Goal: Task Accomplishment & Management: Manage account settings

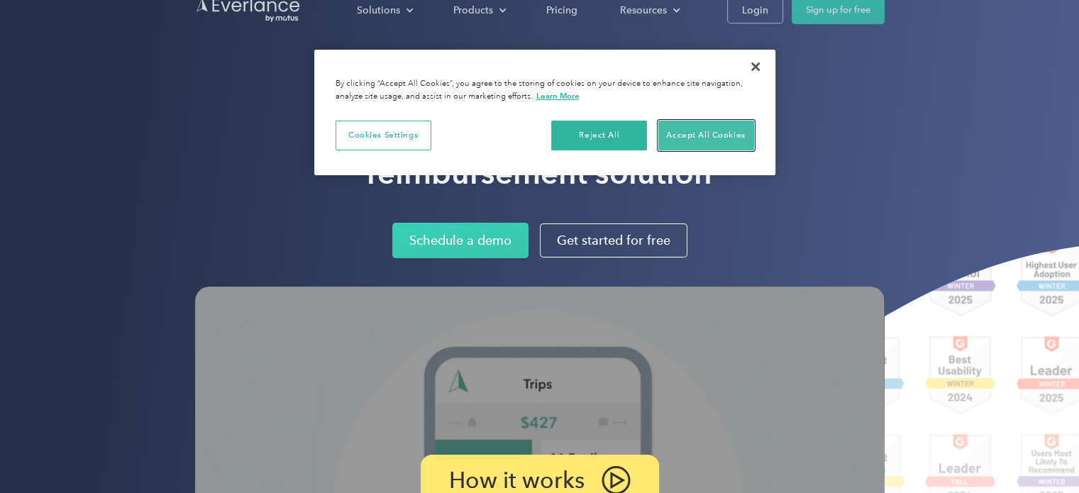
click at [705, 130] on button "Accept All Cookies" at bounding box center [707, 136] width 96 height 30
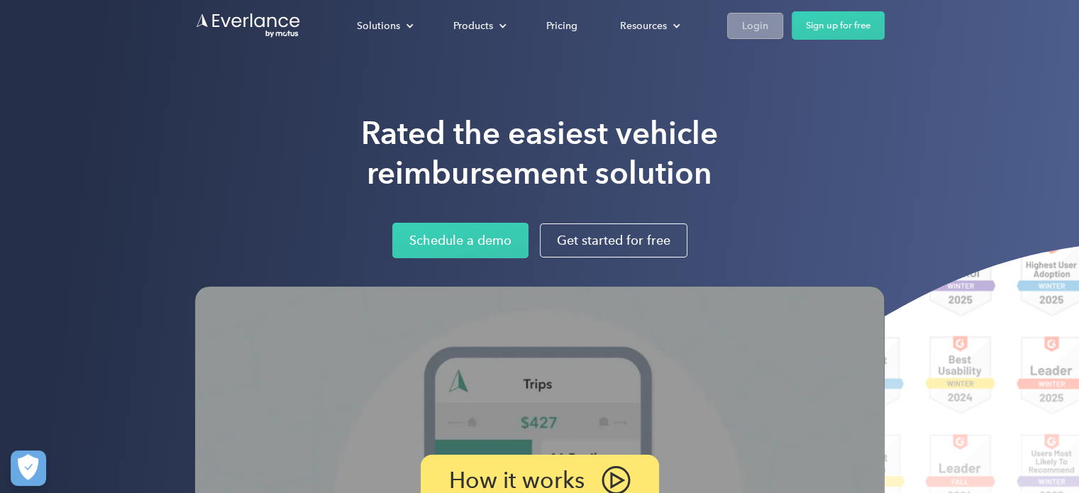
click at [742, 13] on link "Login" at bounding box center [755, 26] width 56 height 26
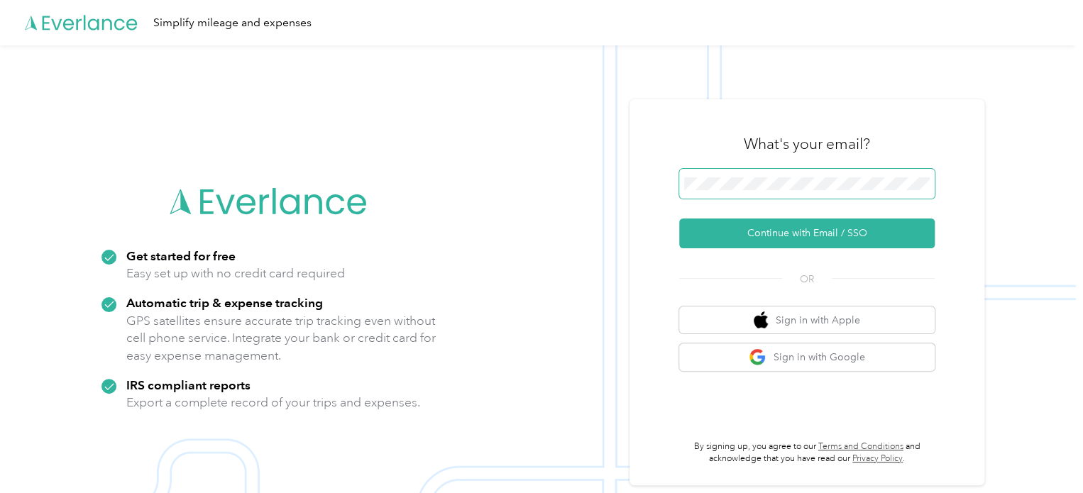
click at [733, 197] on span at bounding box center [806, 184] width 255 height 30
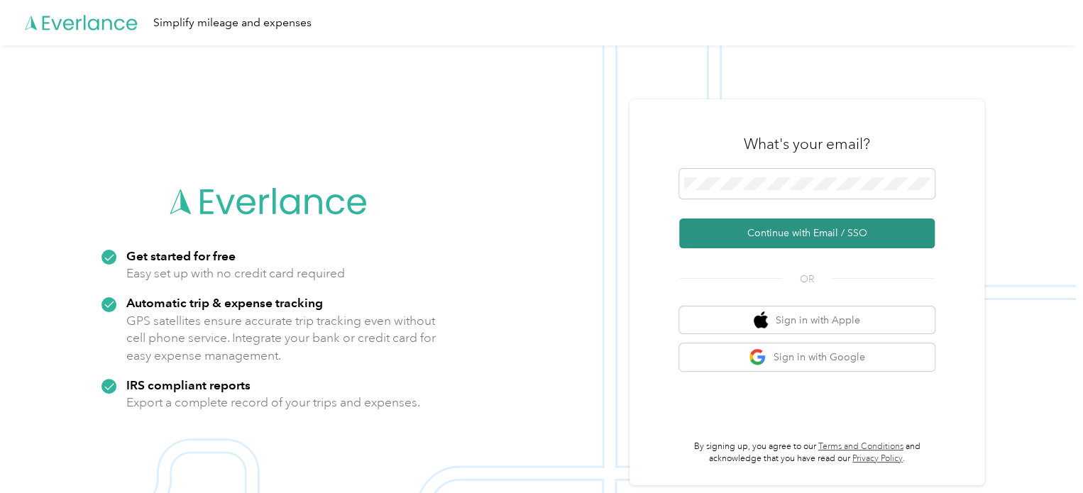
click at [807, 231] on button "Continue with Email / SSO" at bounding box center [806, 234] width 255 height 30
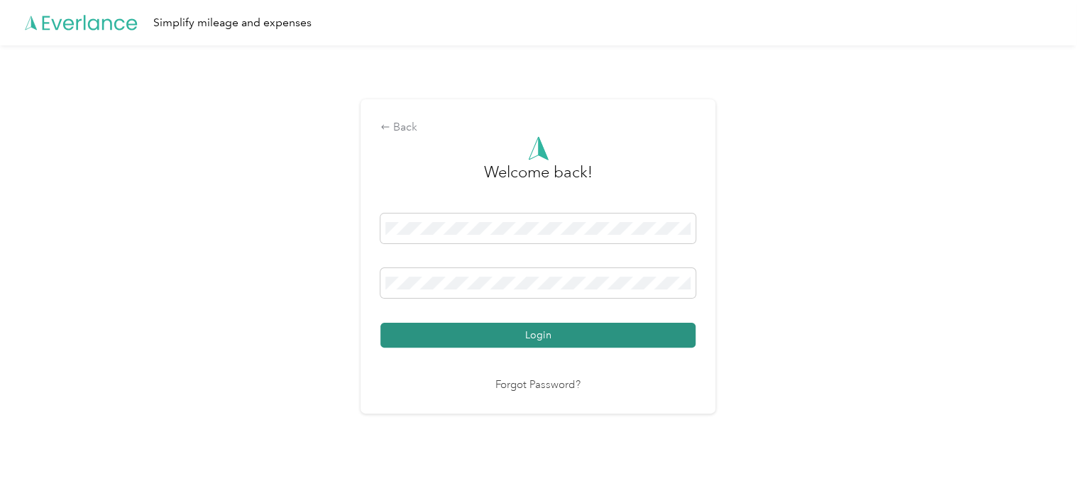
click at [578, 340] on button "Login" at bounding box center [537, 335] width 315 height 25
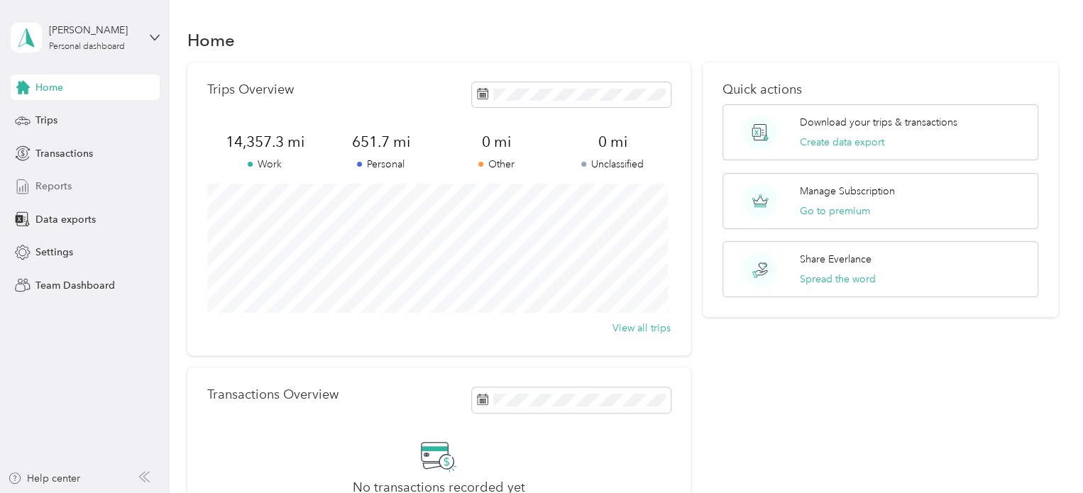
click at [50, 183] on span "Reports" at bounding box center [53, 186] width 36 height 15
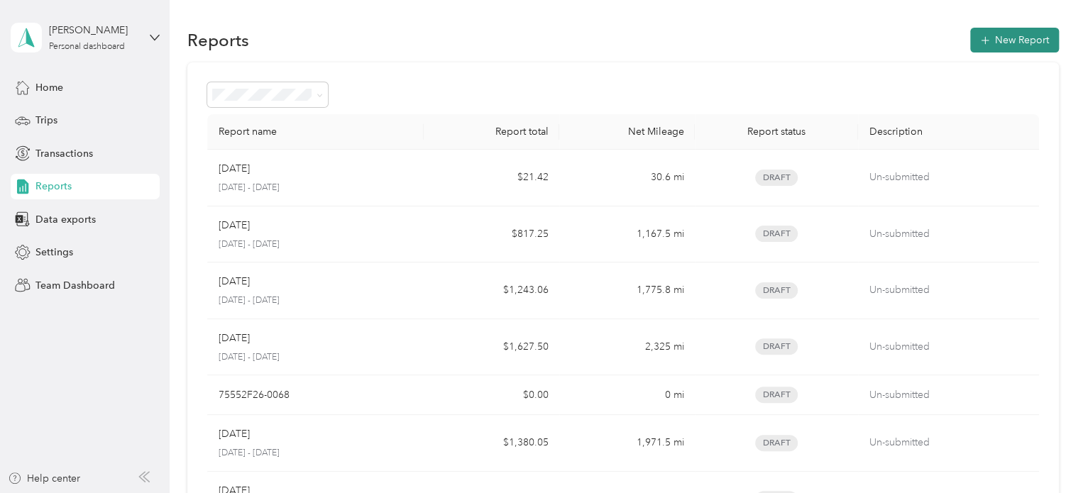
click at [1004, 44] on button "New Report" at bounding box center [1014, 40] width 89 height 25
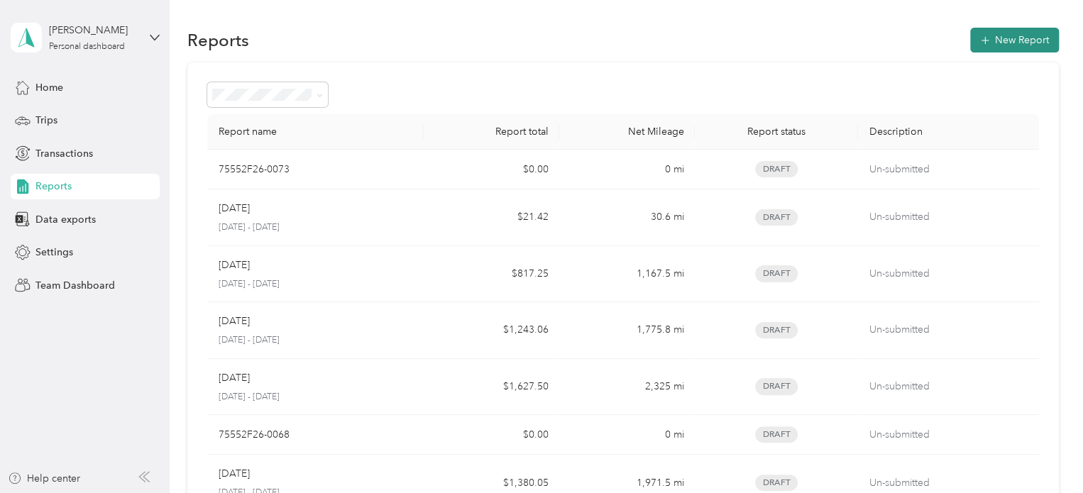
click at [1025, 43] on button "New Report" at bounding box center [1014, 40] width 89 height 25
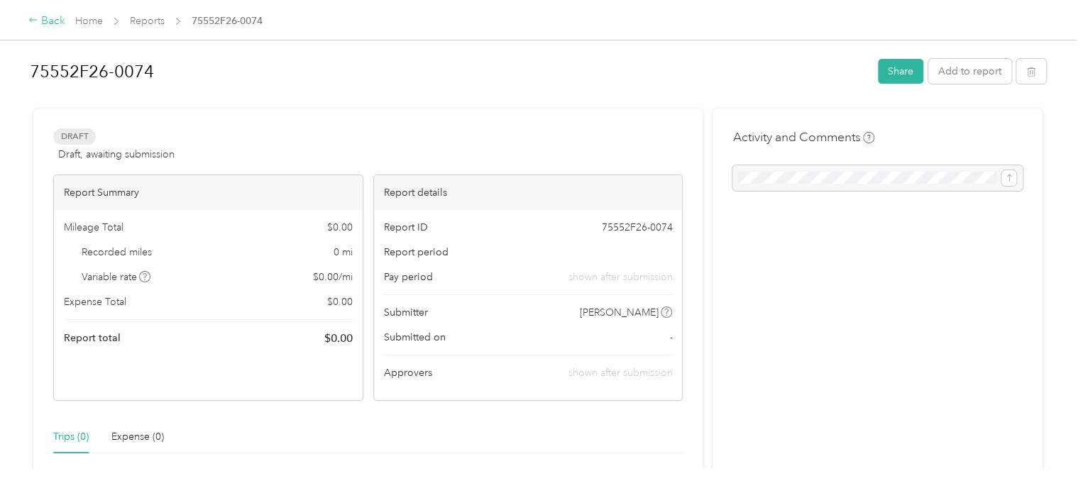
click at [31, 26] on div "Back" at bounding box center [46, 21] width 37 height 17
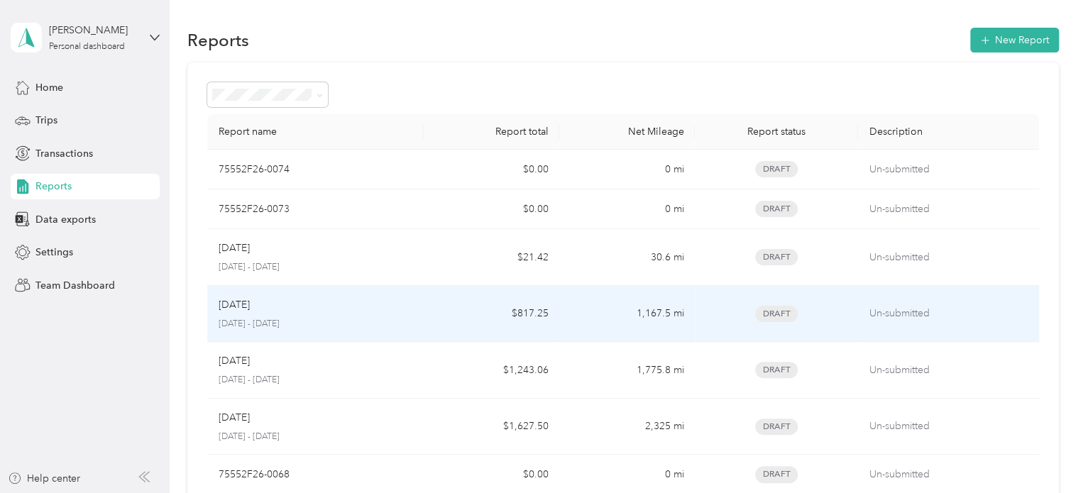
click at [280, 309] on div "[DATE]" at bounding box center [316, 305] width 194 height 16
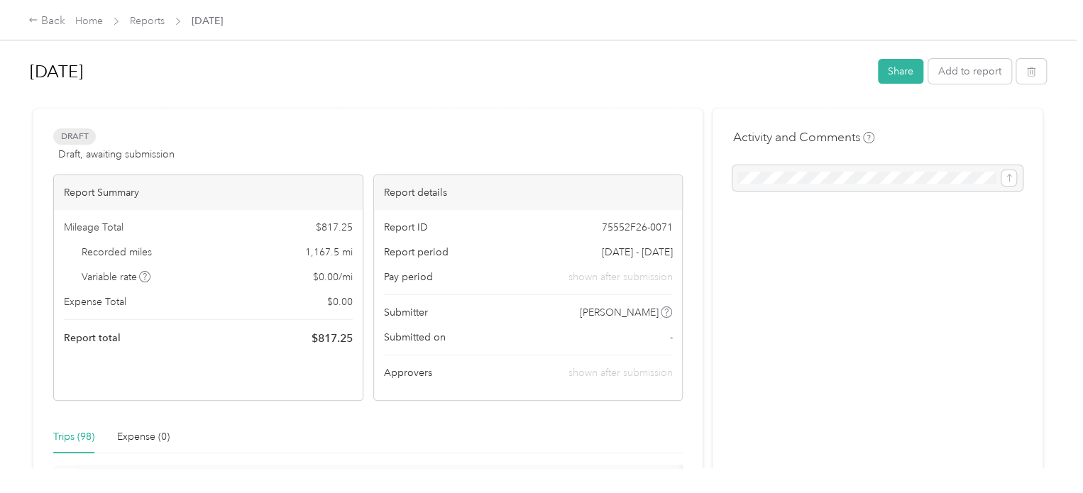
click at [571, 101] on div at bounding box center [538, 102] width 1016 height 15
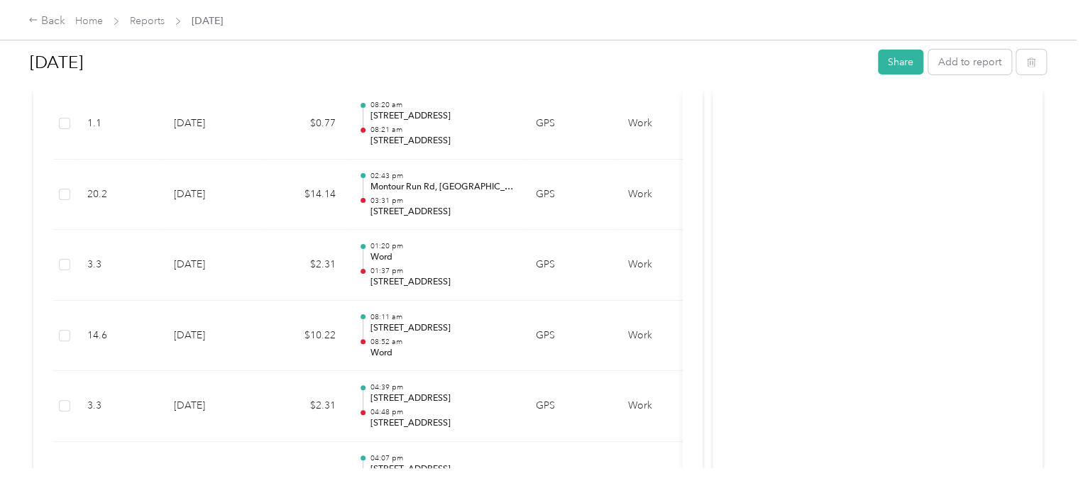
scroll to position [4968, 0]
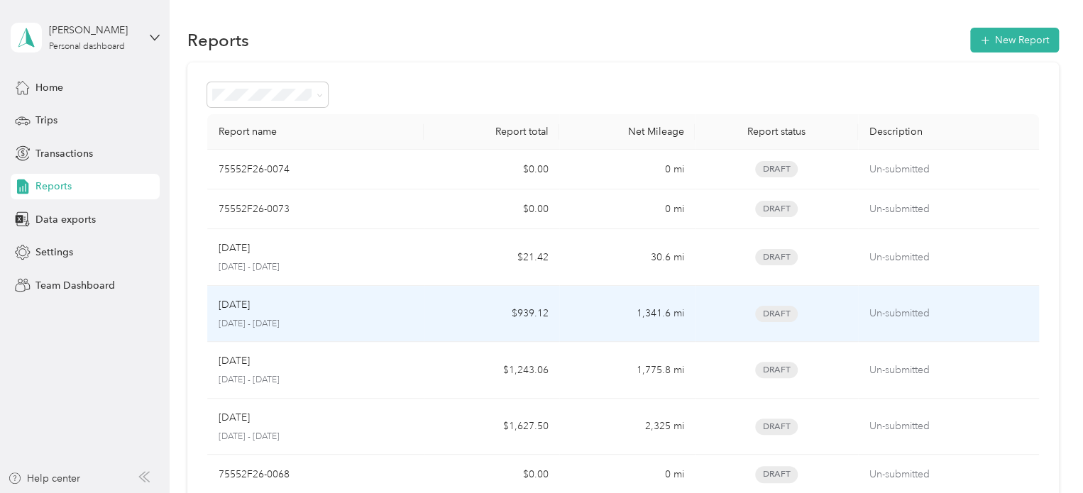
click at [238, 312] on div "Aug 2025 August 1 - 31, 2025" at bounding box center [316, 313] width 194 height 33
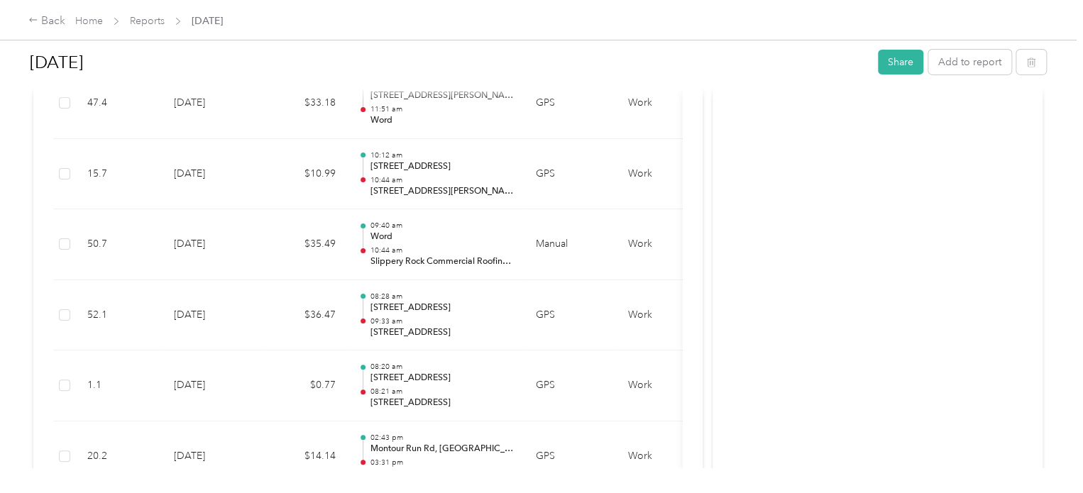
scroll to position [5025, 0]
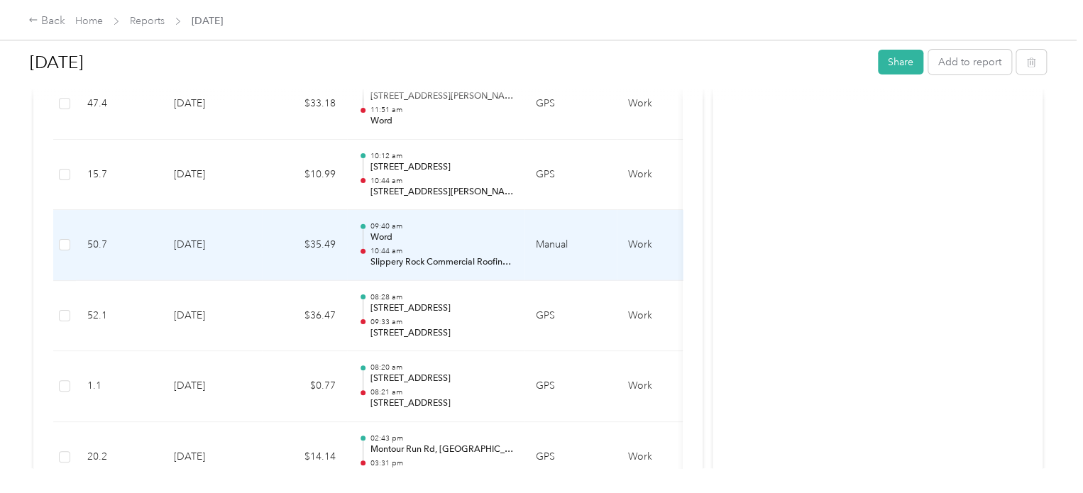
click at [223, 232] on td "[DATE]" at bounding box center [212, 245] width 99 height 71
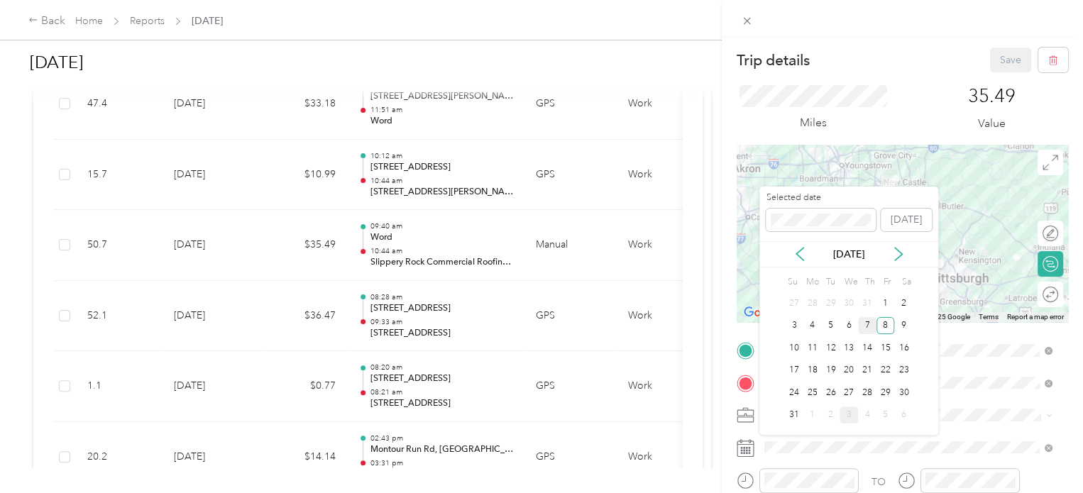
click at [868, 326] on div "7" at bounding box center [867, 326] width 18 height 18
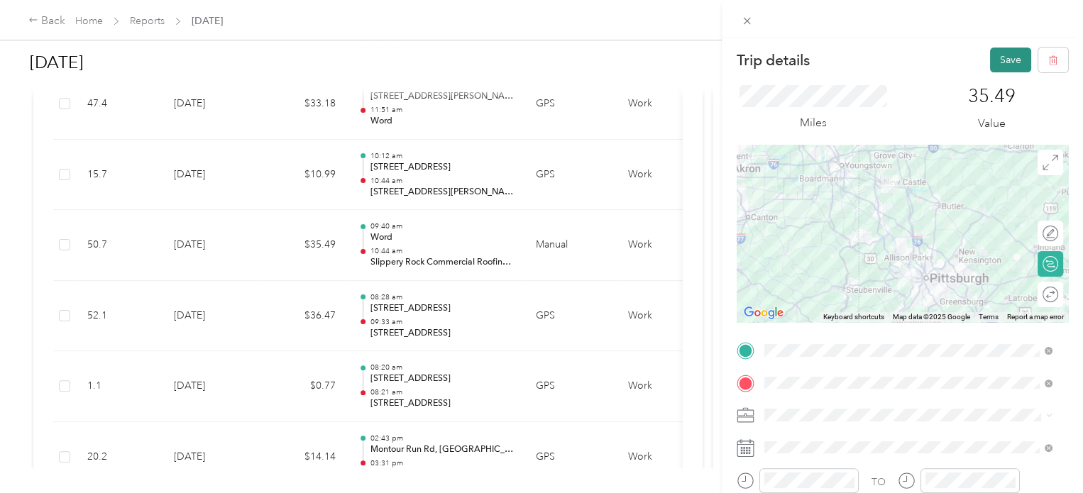
click at [994, 56] on button "Save" at bounding box center [1010, 60] width 41 height 25
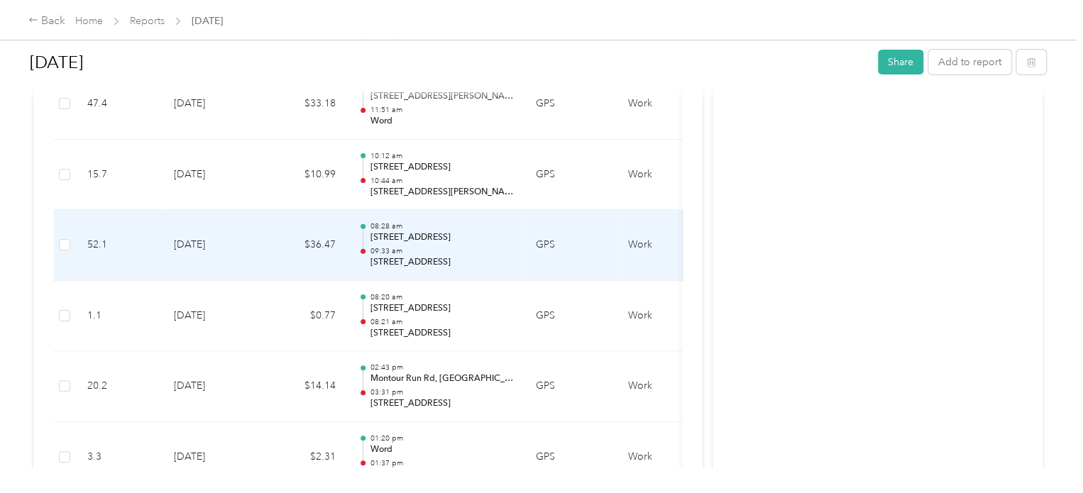
click at [236, 247] on td "[DATE]" at bounding box center [212, 245] width 99 height 71
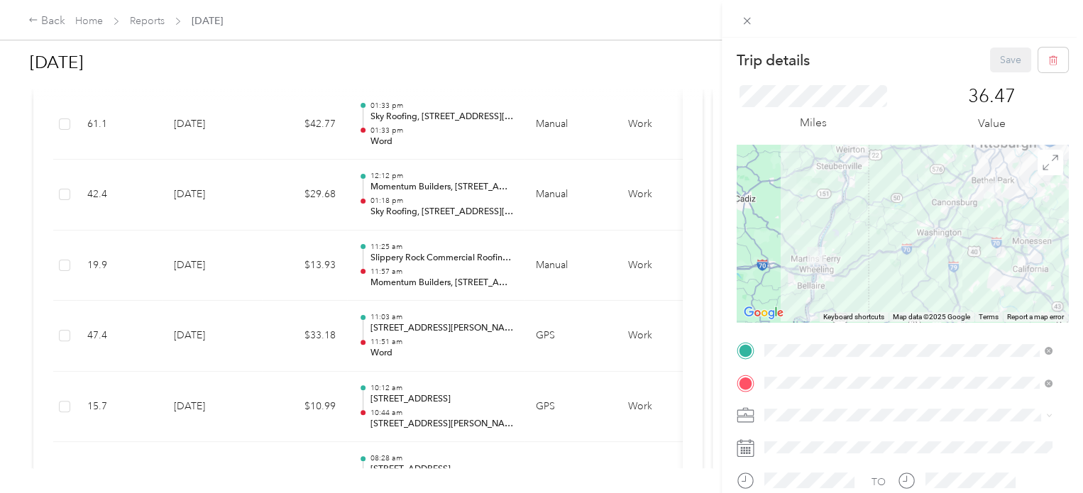
scroll to position [4741, 0]
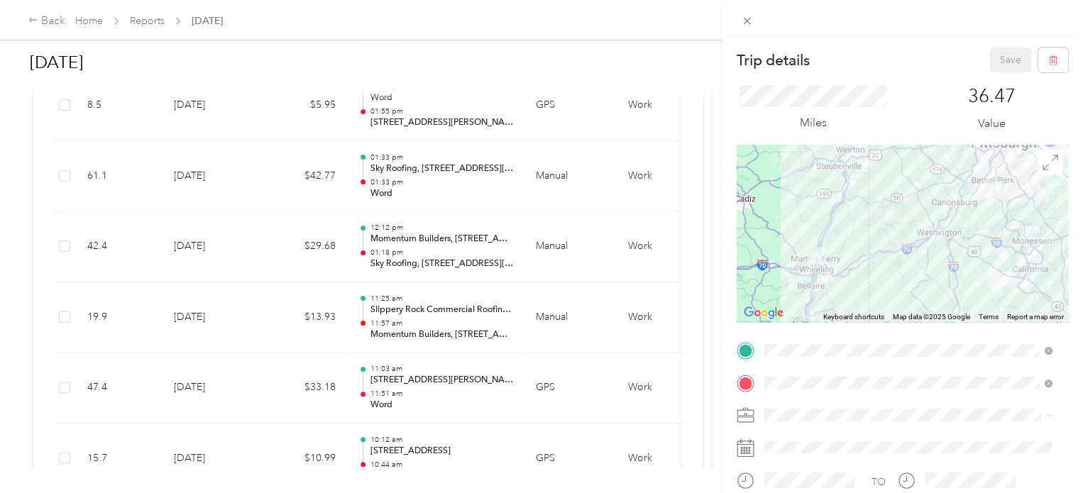
click at [185, 309] on div "Trip details Save This trip cannot be edited because it is either under review,…" at bounding box center [541, 246] width 1083 height 493
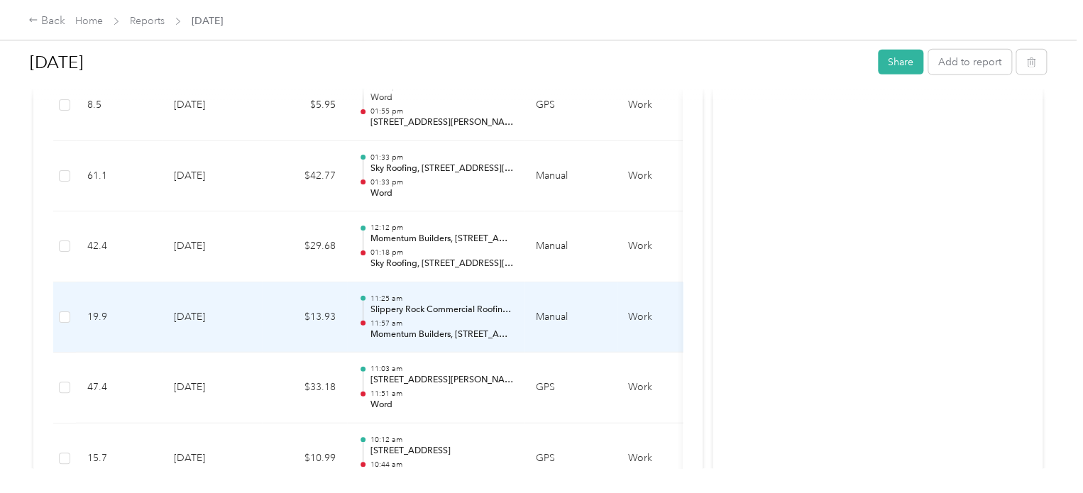
click at [201, 311] on td "[DATE]" at bounding box center [212, 317] width 99 height 71
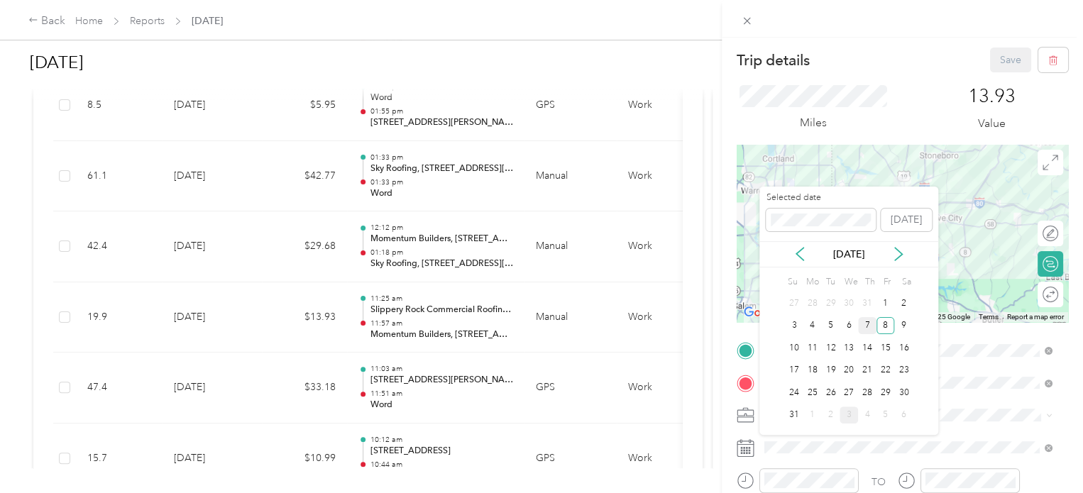
click at [866, 326] on div "7" at bounding box center [867, 326] width 18 height 18
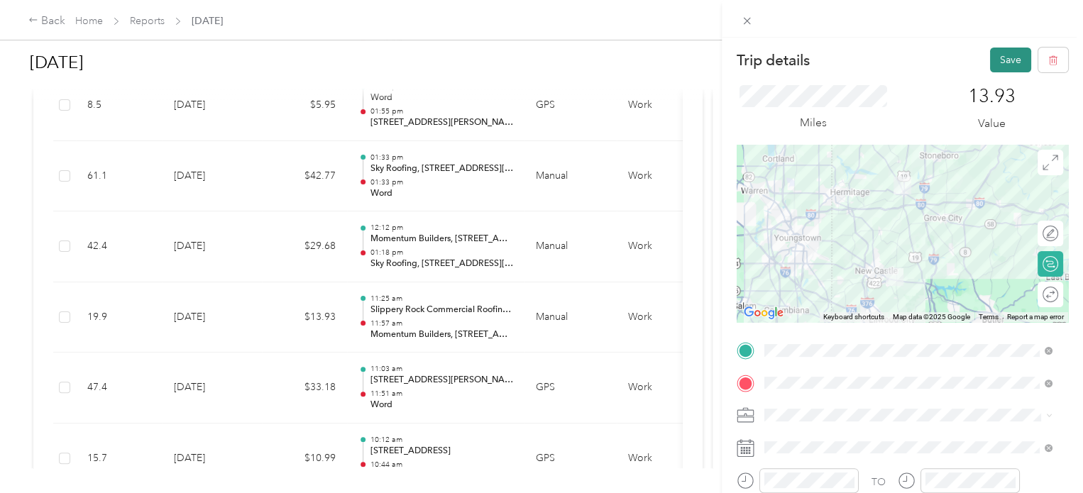
click at [1004, 64] on button "Save" at bounding box center [1010, 60] width 41 height 25
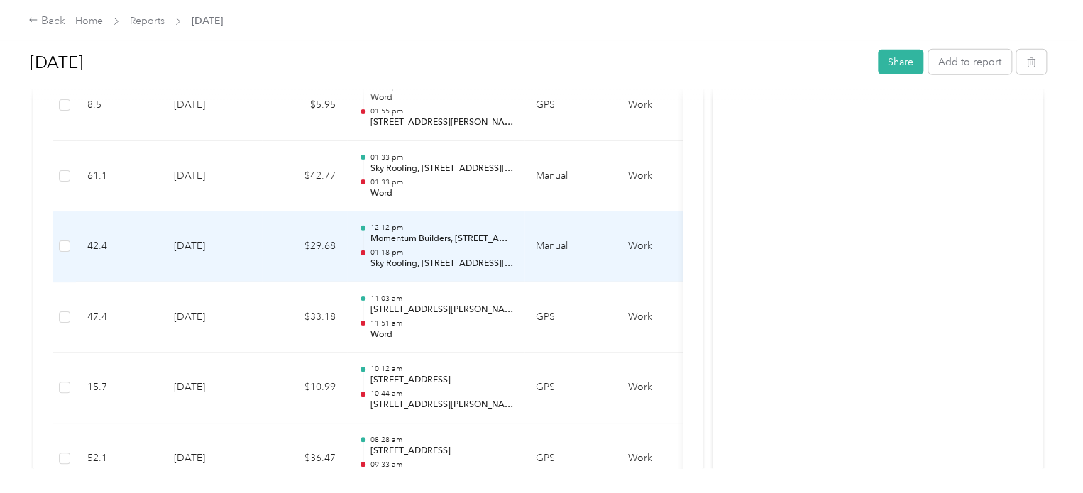
click at [221, 249] on td "[DATE]" at bounding box center [212, 246] width 99 height 71
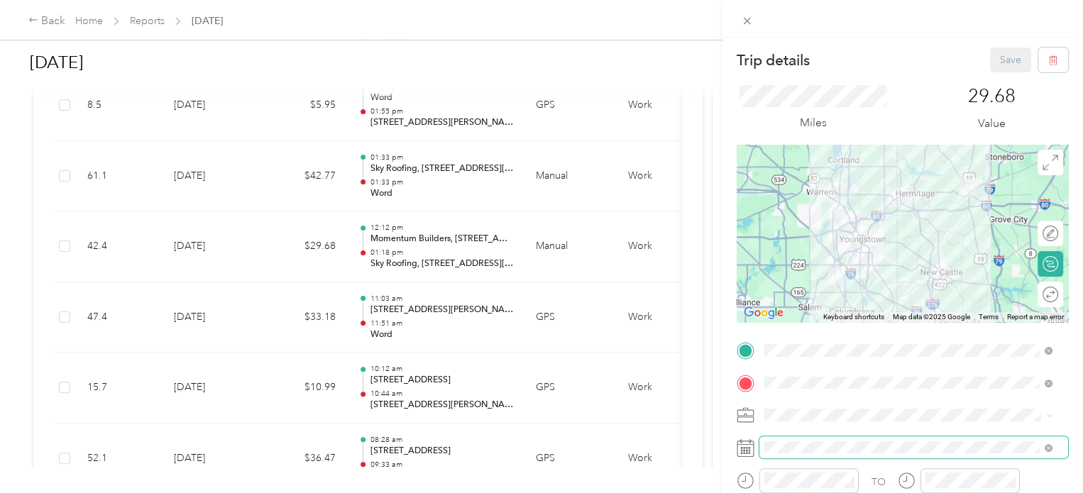
click at [787, 454] on span at bounding box center [913, 447] width 309 height 23
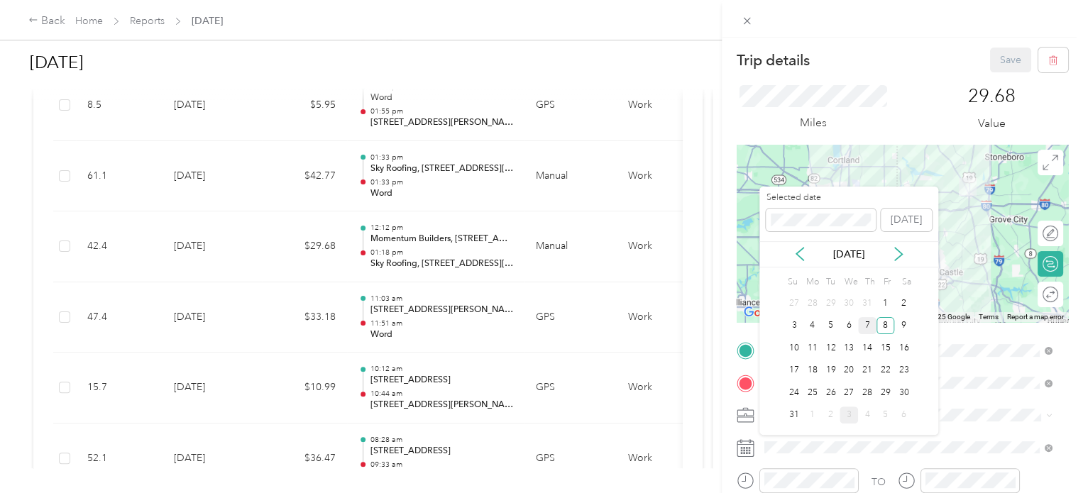
click at [869, 326] on div "7" at bounding box center [867, 326] width 18 height 18
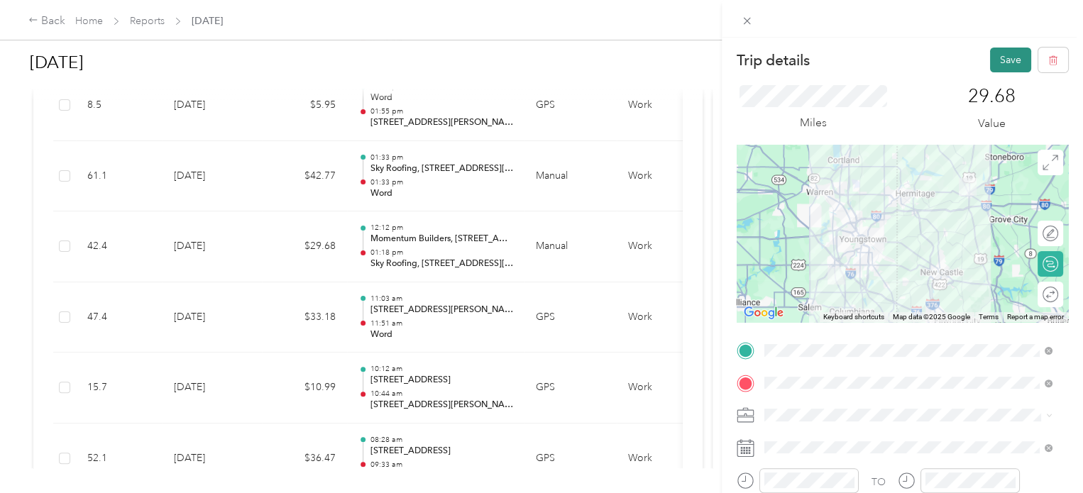
click at [996, 50] on button "Save" at bounding box center [1010, 60] width 41 height 25
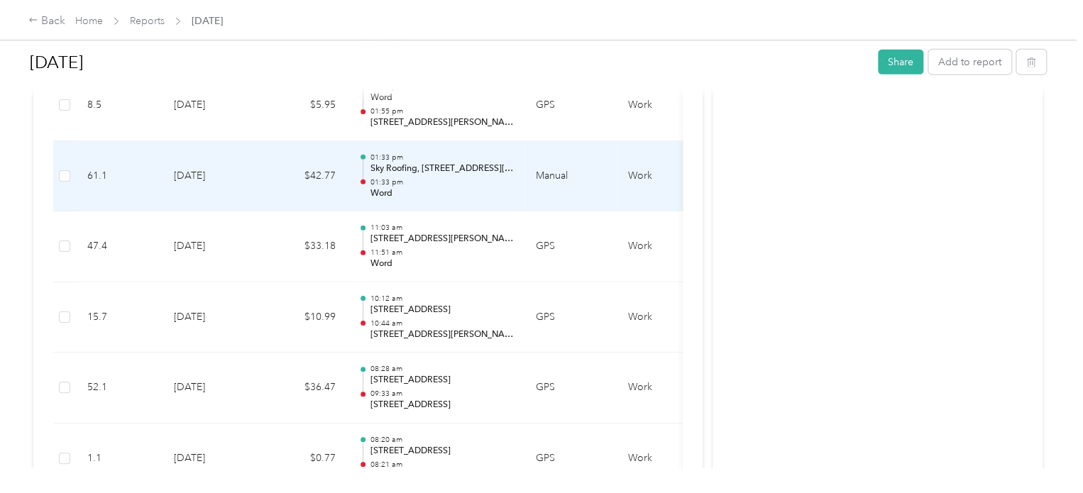
click at [252, 176] on td "[DATE]" at bounding box center [212, 176] width 99 height 71
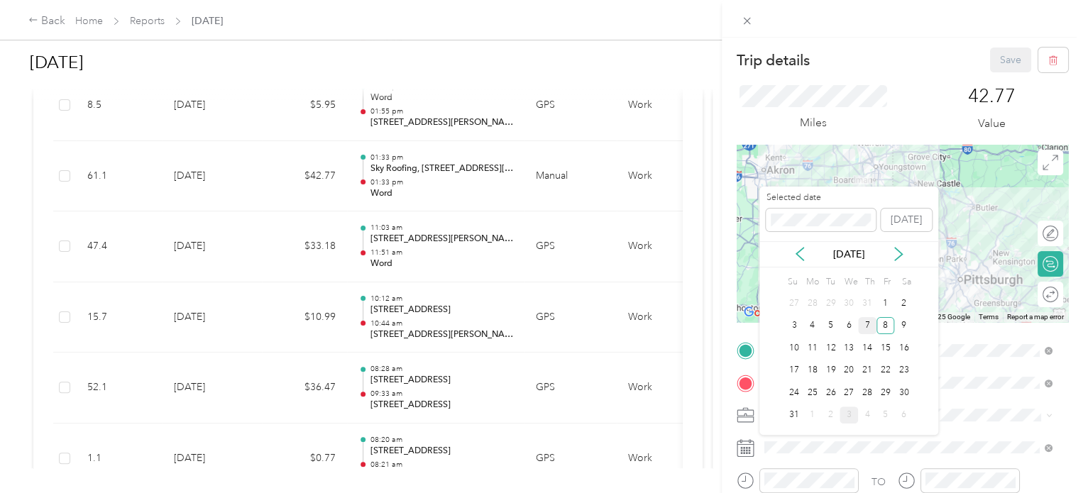
click at [864, 330] on div "7" at bounding box center [867, 326] width 18 height 18
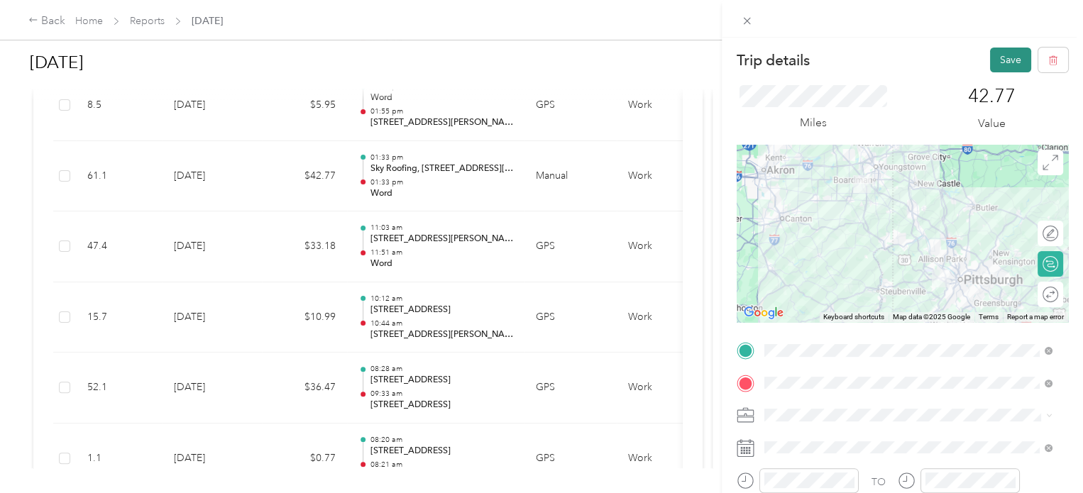
click at [990, 59] on button "Save" at bounding box center [1010, 60] width 41 height 25
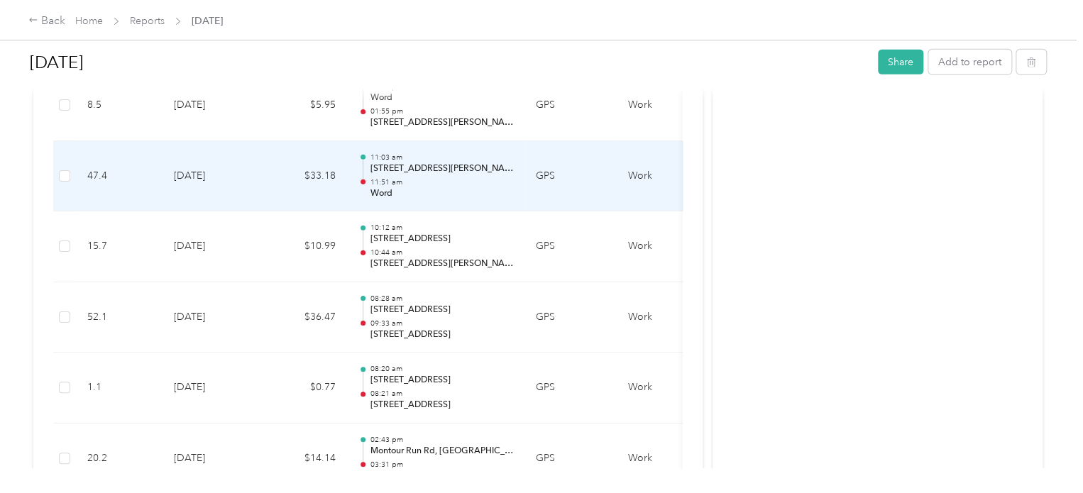
click at [223, 170] on td "[DATE]" at bounding box center [212, 176] width 99 height 71
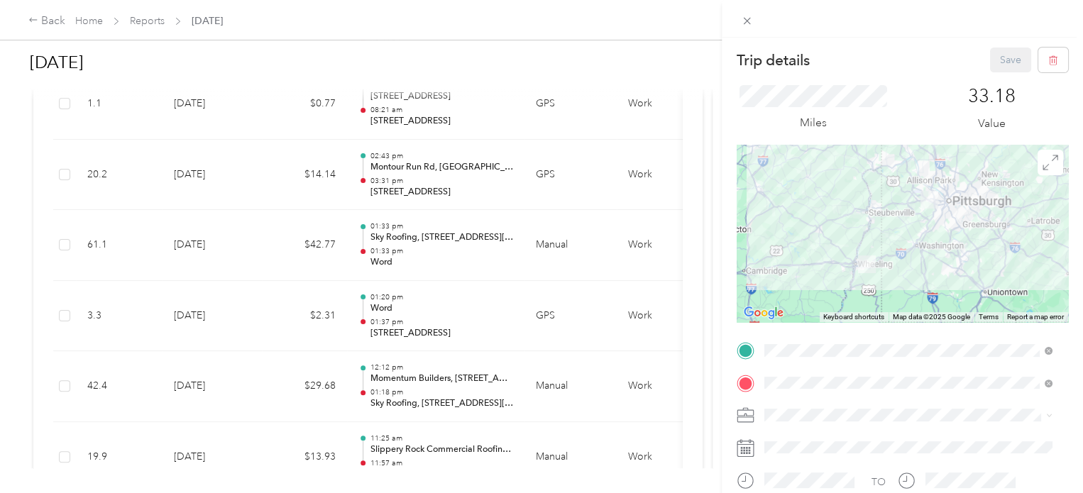
scroll to position [4996, 0]
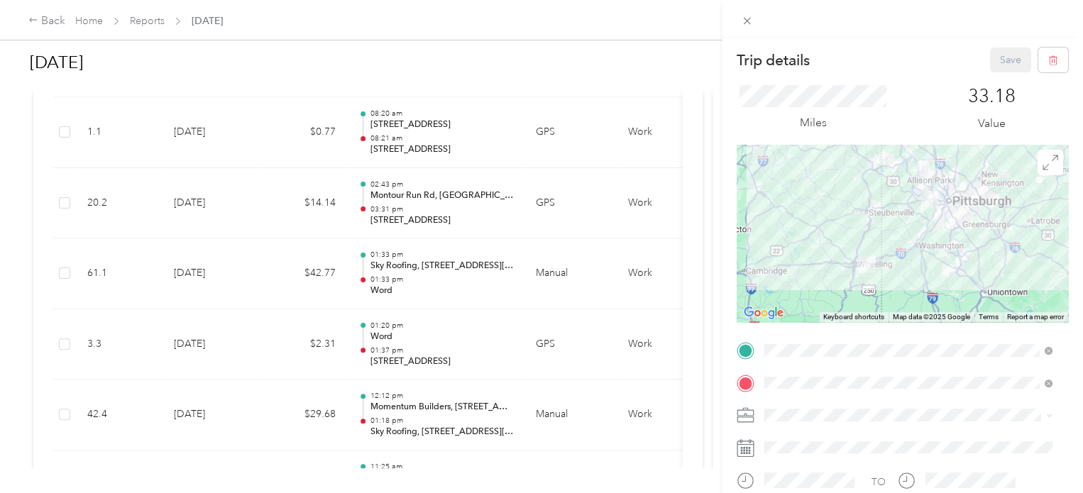
click at [247, 266] on div "Trip details Save This trip cannot be edited because it is either under review,…" at bounding box center [541, 246] width 1083 height 493
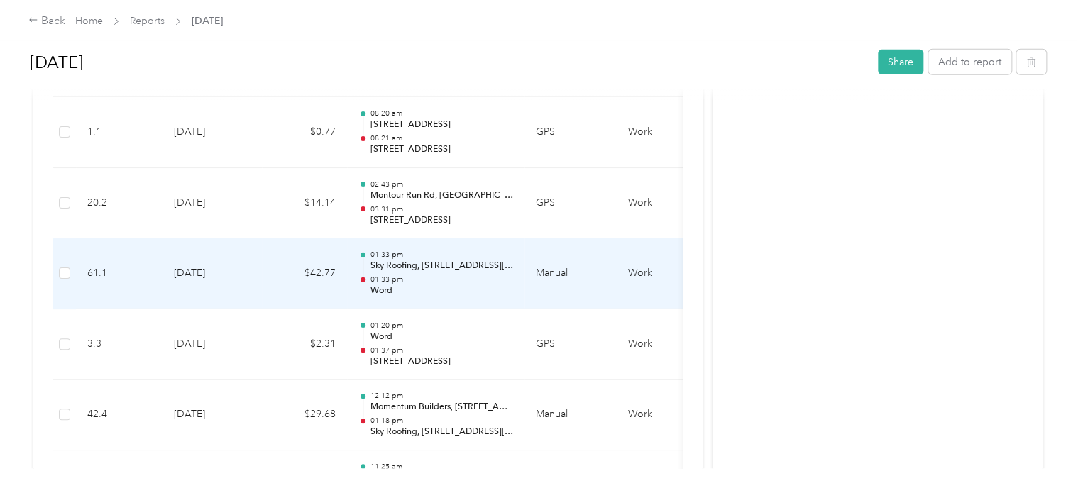
click at [224, 272] on td "[DATE]" at bounding box center [212, 273] width 99 height 71
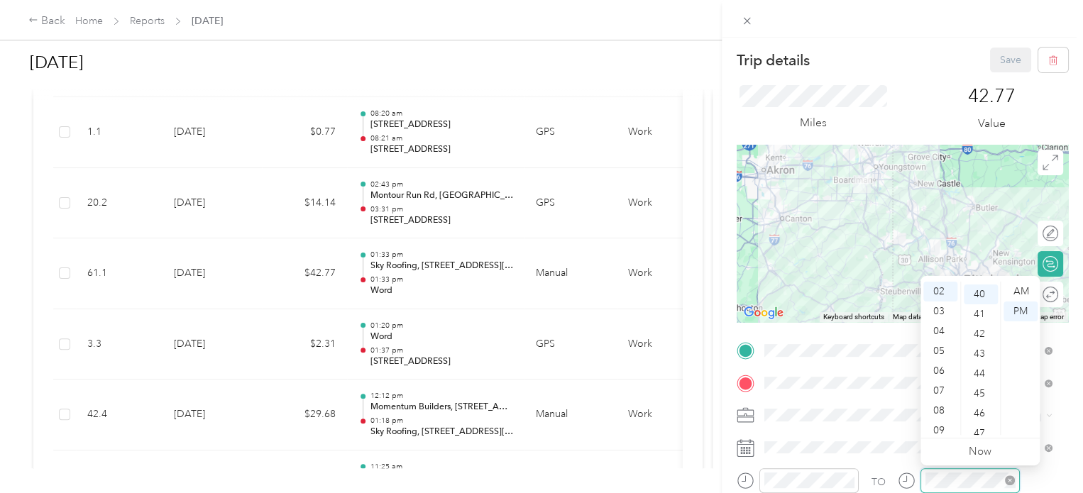
scroll to position [795, 0]
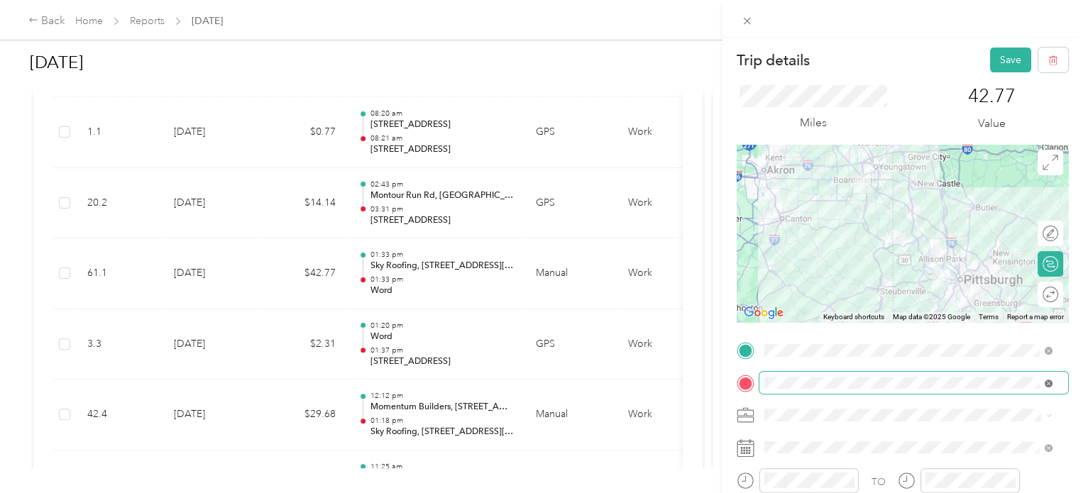
click at [1047, 384] on icon at bounding box center [1049, 384] width 4 height 4
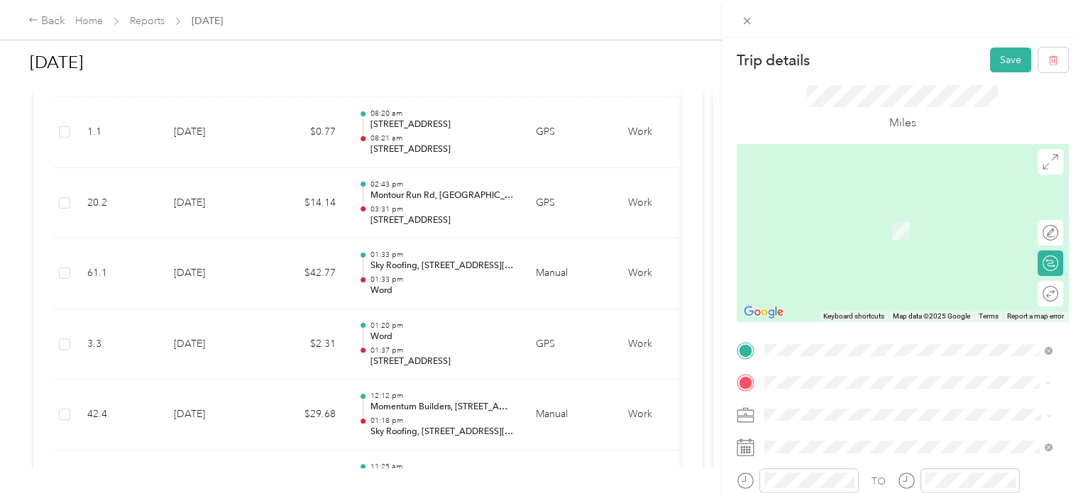
click at [826, 331] on span "Montour Run Road Coraopolis, Pennsylvania 15108, United States" at bounding box center [919, 336] width 256 height 25
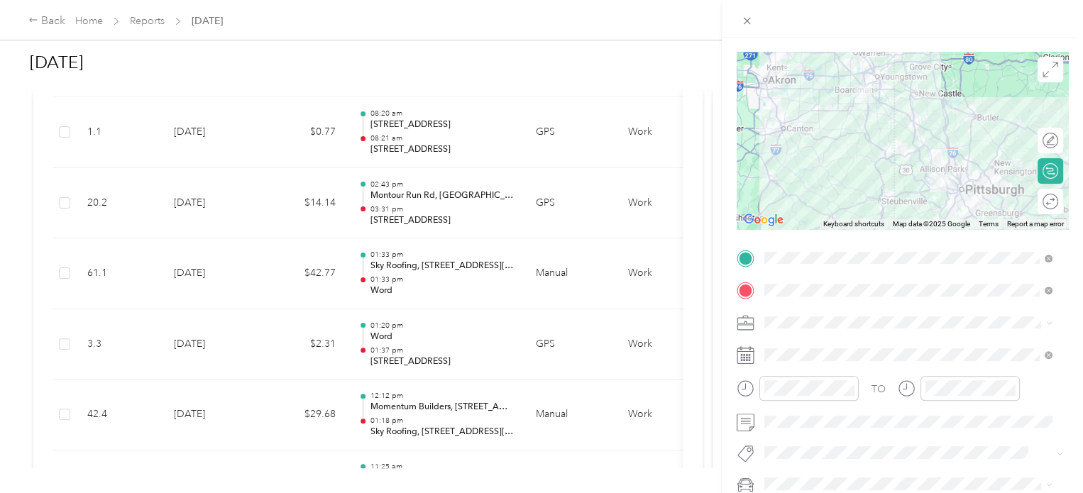
scroll to position [219, 0]
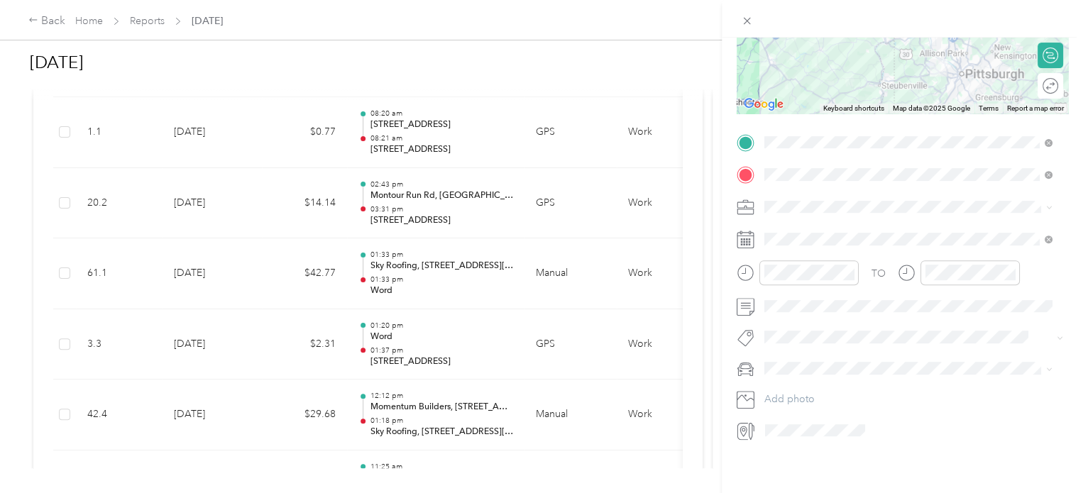
click at [414, 317] on div "Trip details Save This trip cannot be edited because it is either under review,…" at bounding box center [541, 246] width 1083 height 493
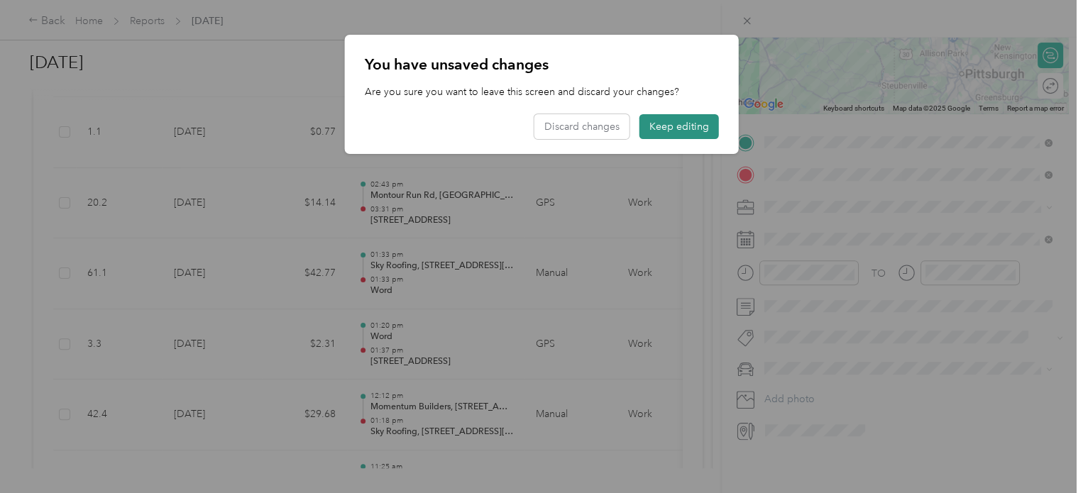
click at [696, 126] on button "Keep editing" at bounding box center [678, 126] width 79 height 25
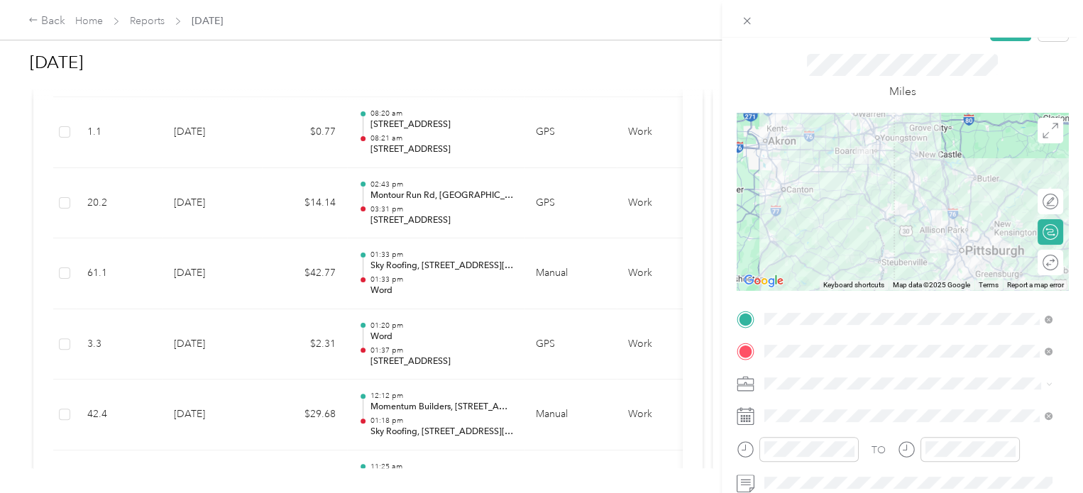
scroll to position [4, 0]
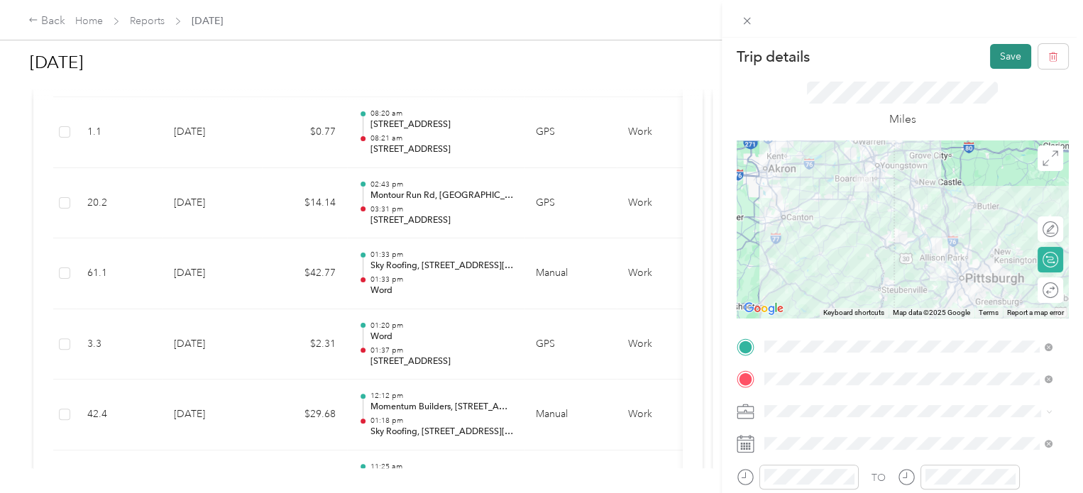
click at [990, 55] on button "Save" at bounding box center [1010, 56] width 41 height 25
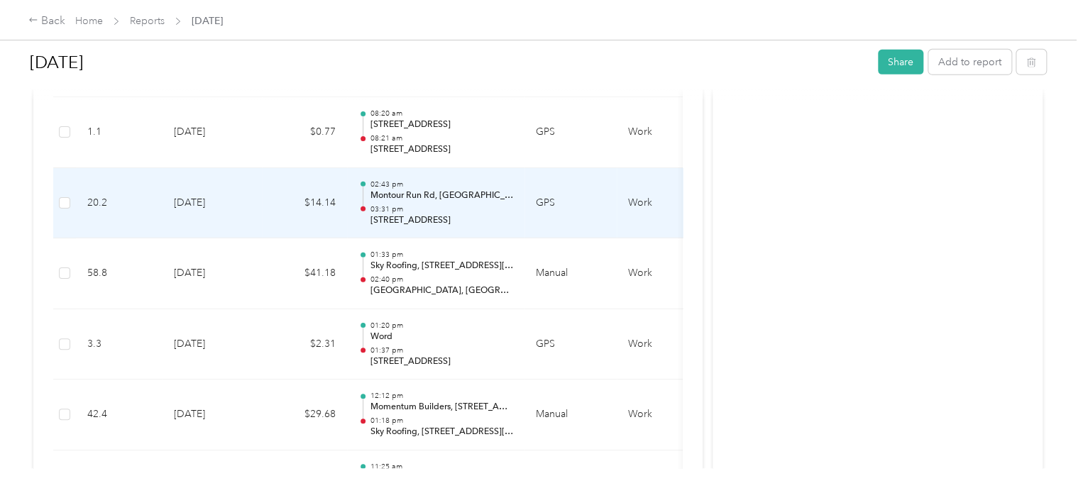
click at [654, 223] on td "Work" at bounding box center [670, 203] width 106 height 71
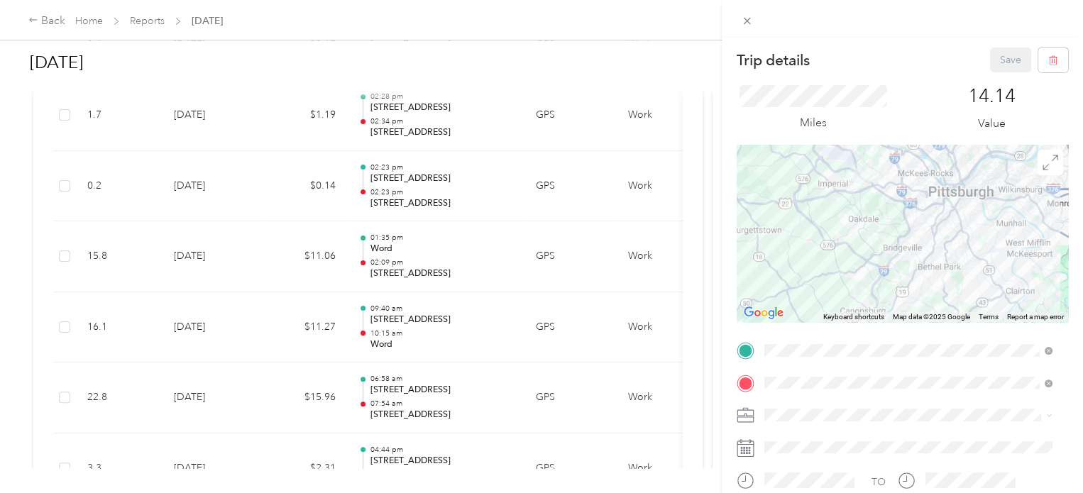
scroll to position [3179, 0]
click at [204, 229] on div "Trip details Save This trip cannot be edited because it is either under review,…" at bounding box center [541, 246] width 1083 height 493
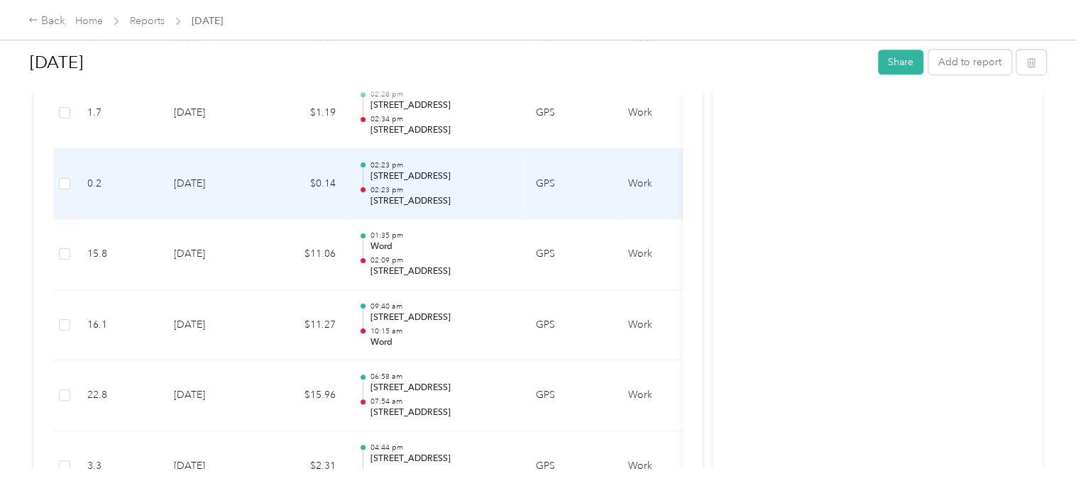
click at [228, 196] on td "[DATE]" at bounding box center [212, 184] width 99 height 71
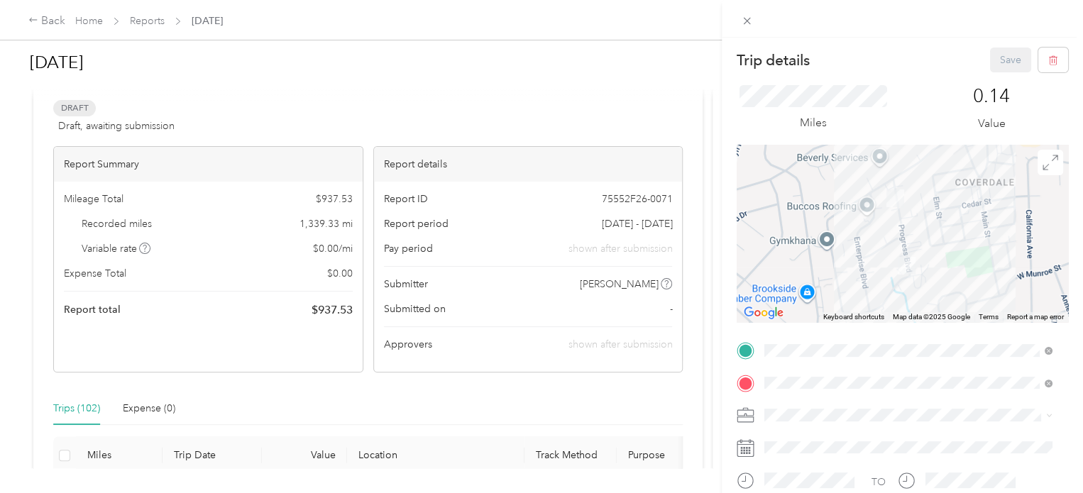
scroll to position [0, 0]
